Goal: Find specific page/section: Find specific page/section

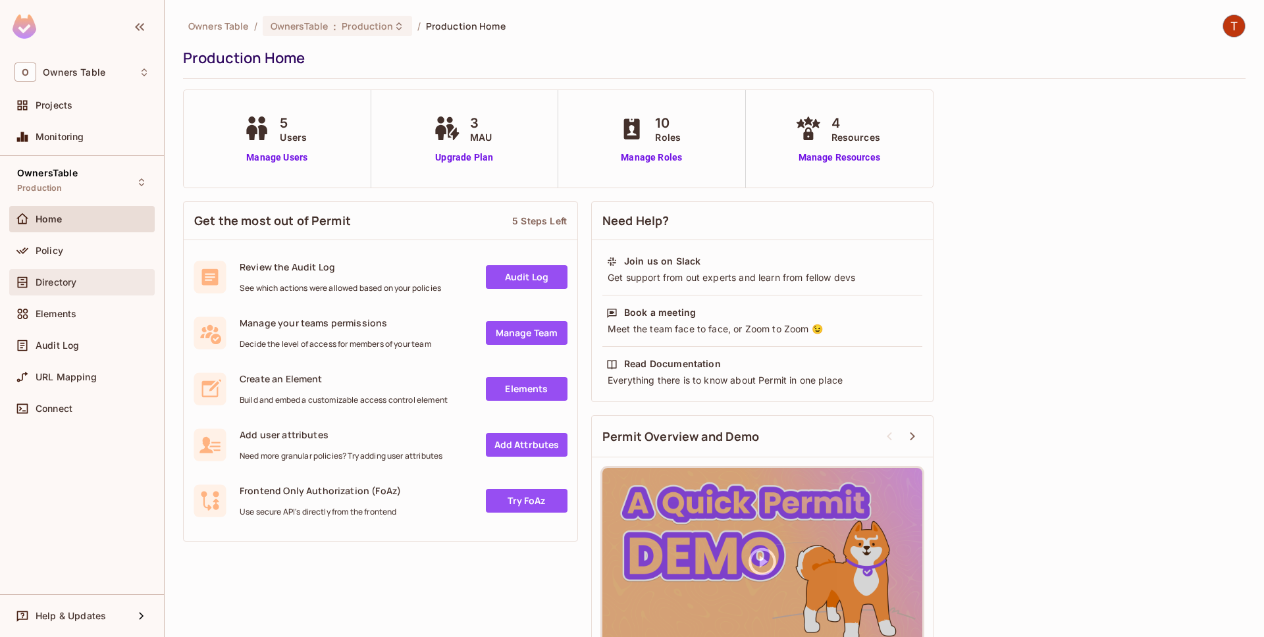
click at [94, 279] on div "Directory" at bounding box center [93, 282] width 114 height 11
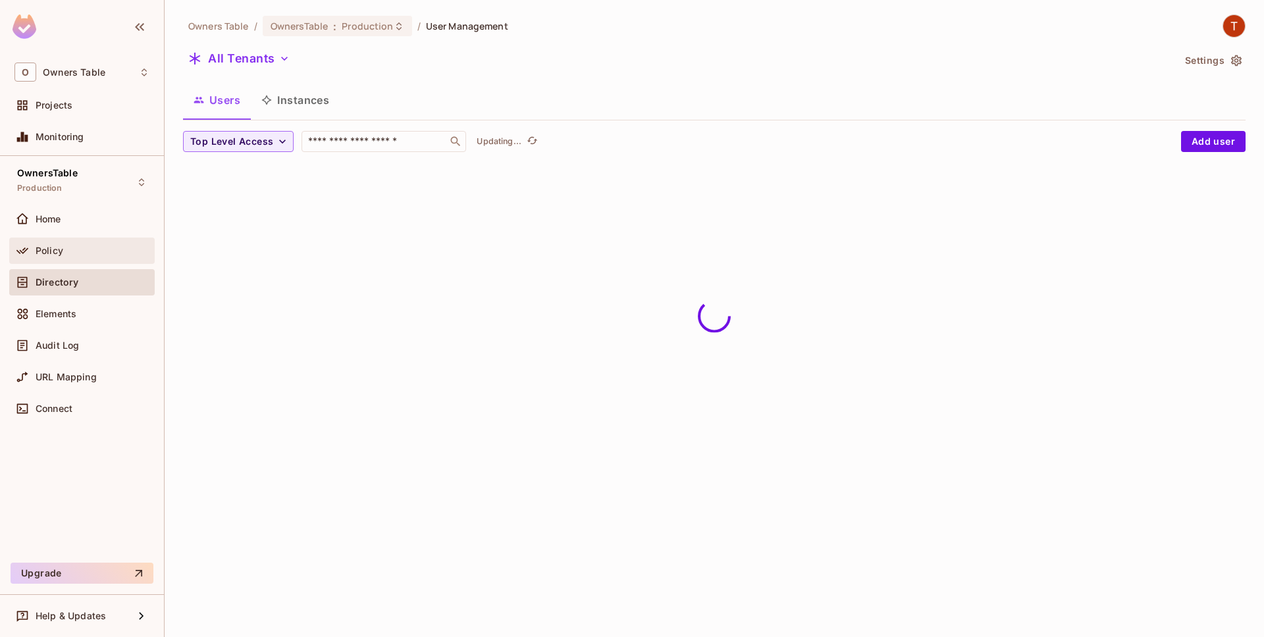
click at [96, 254] on div "Policy" at bounding box center [93, 251] width 114 height 11
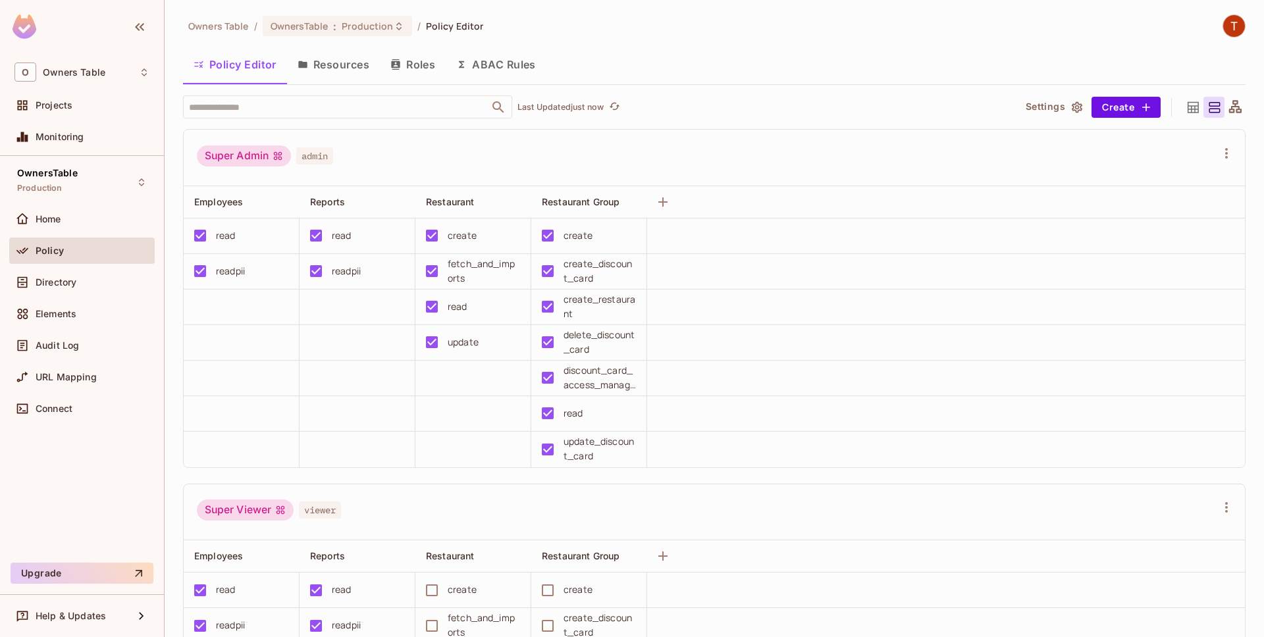
click at [337, 73] on button "Resources" at bounding box center [333, 64] width 93 height 33
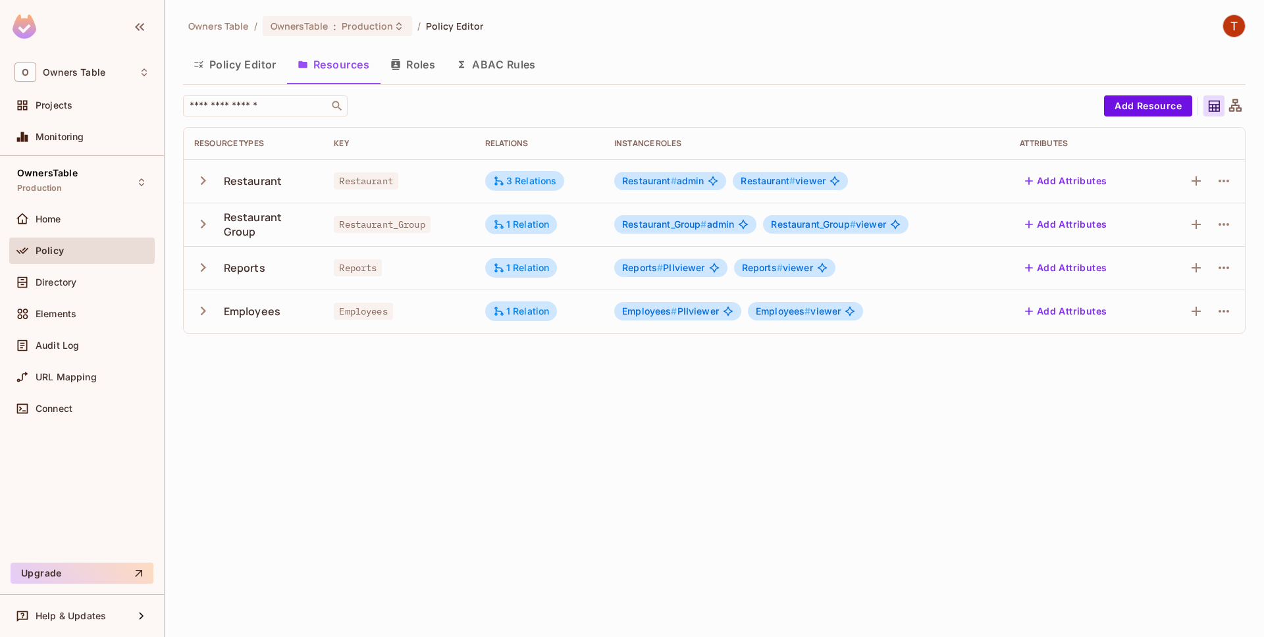
click at [203, 188] on icon "button" at bounding box center [203, 181] width 18 height 18
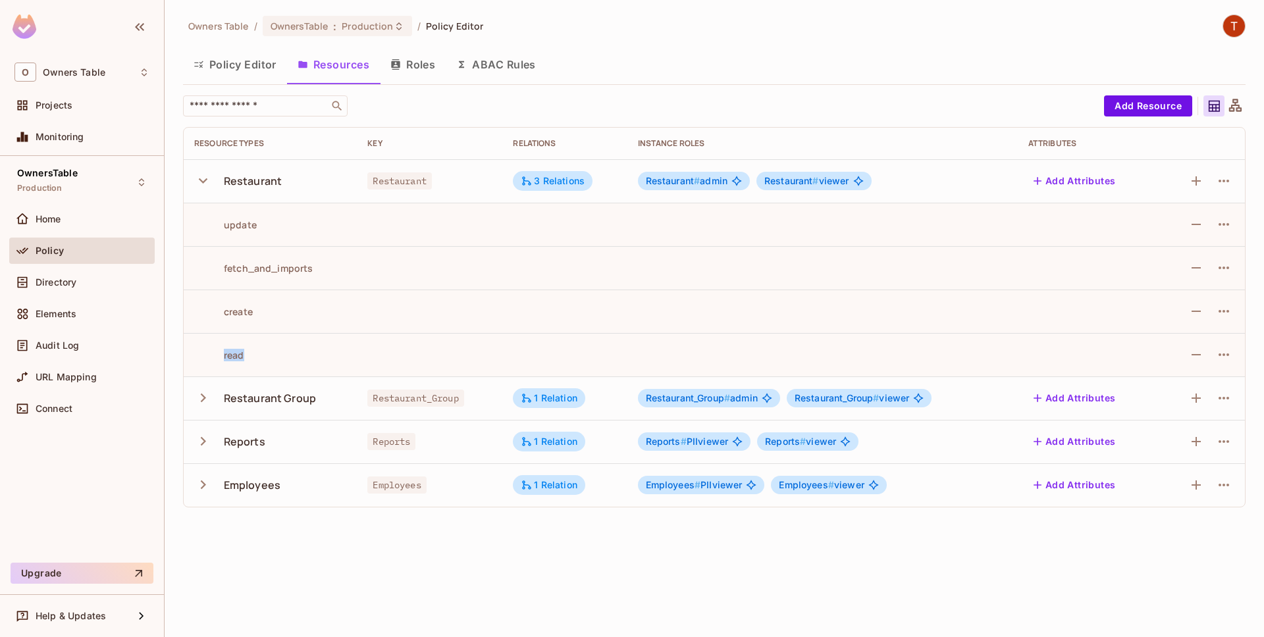
drag, startPoint x: 200, startPoint y: 217, endPoint x: 389, endPoint y: 362, distance: 238.1
click at [389, 362] on tbody "Restaurant Restaurant 3 Relations Restaurant # admin Restaurant # viewer Add At…" at bounding box center [715, 333] width 1062 height 348
click at [389, 362] on td at bounding box center [430, 354] width 146 height 43
click at [238, 266] on div "fetch_and_imports" at bounding box center [253, 268] width 119 height 13
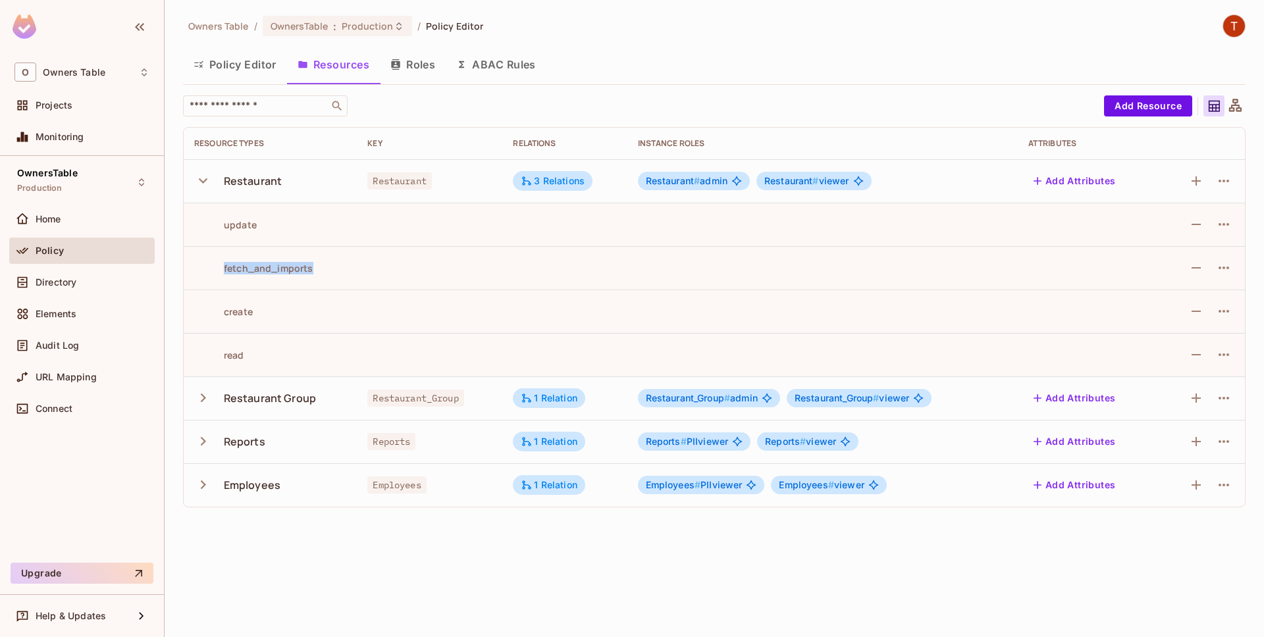
click at [205, 401] on icon "button" at bounding box center [203, 398] width 18 height 18
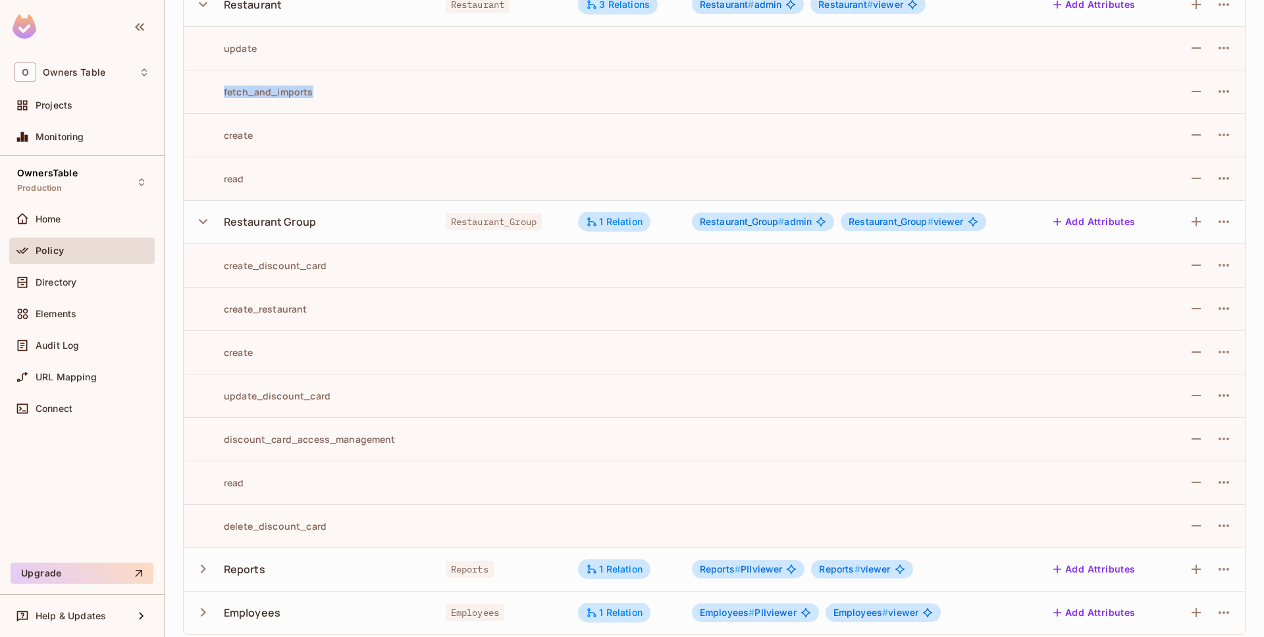
scroll to position [185, 0]
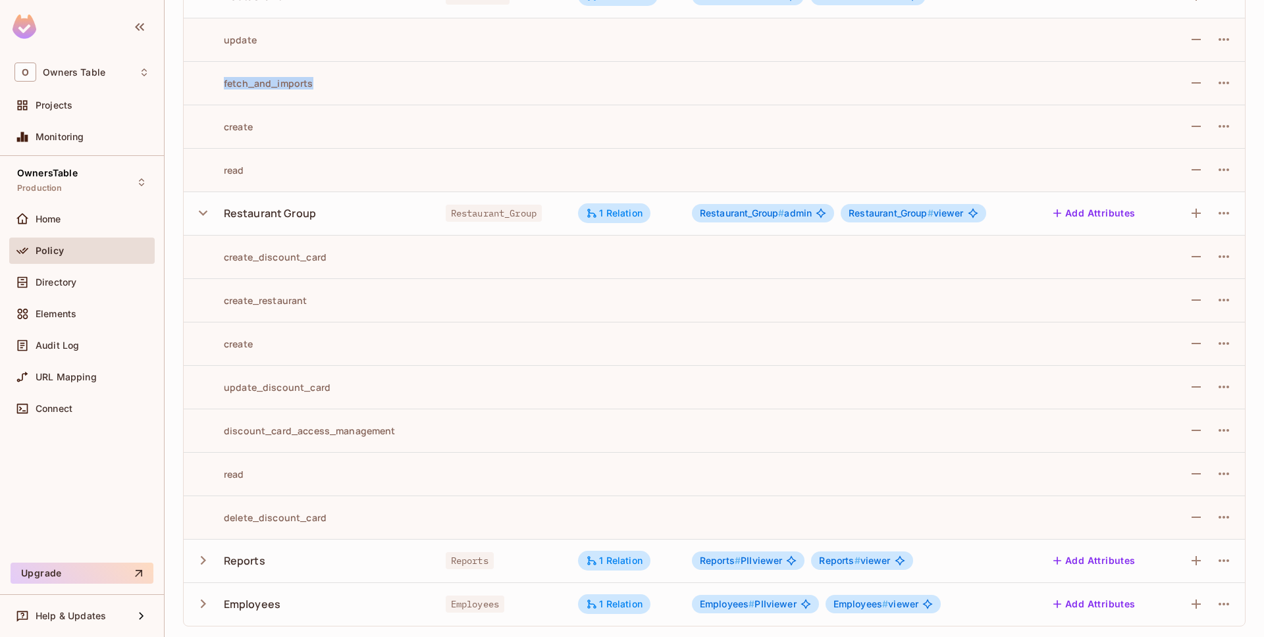
click at [198, 217] on icon "button" at bounding box center [203, 213] width 18 height 18
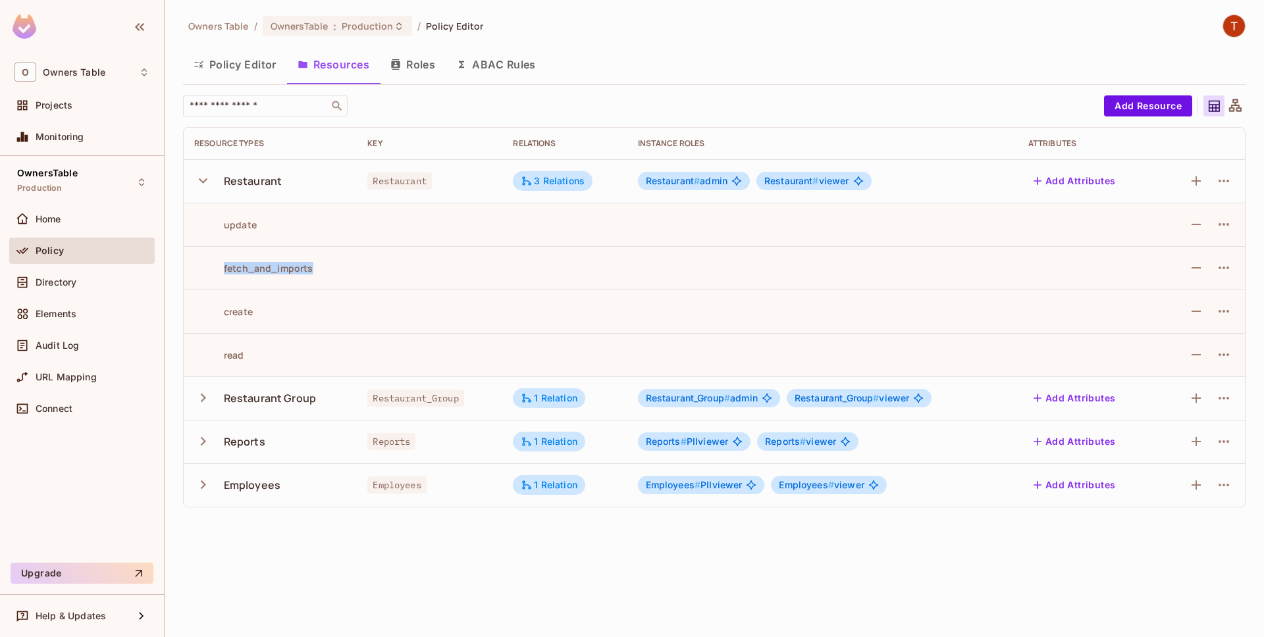
click at [190, 401] on td "Restaurant Group" at bounding box center [270, 398] width 173 height 43
click at [201, 398] on icon "button" at bounding box center [203, 398] width 18 height 18
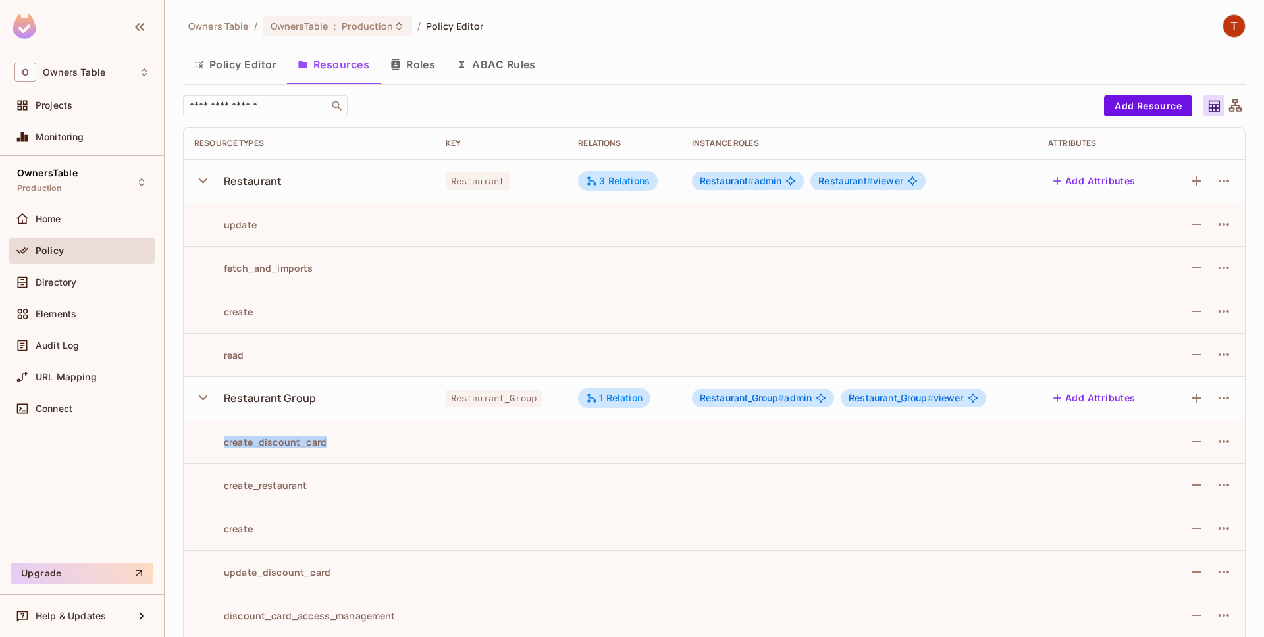
drag, startPoint x: 225, startPoint y: 436, endPoint x: 409, endPoint y: 456, distance: 185.5
click at [409, 456] on td "create_discount_card" at bounding box center [310, 441] width 252 height 43
